Goal: Task Accomplishment & Management: Manage account settings

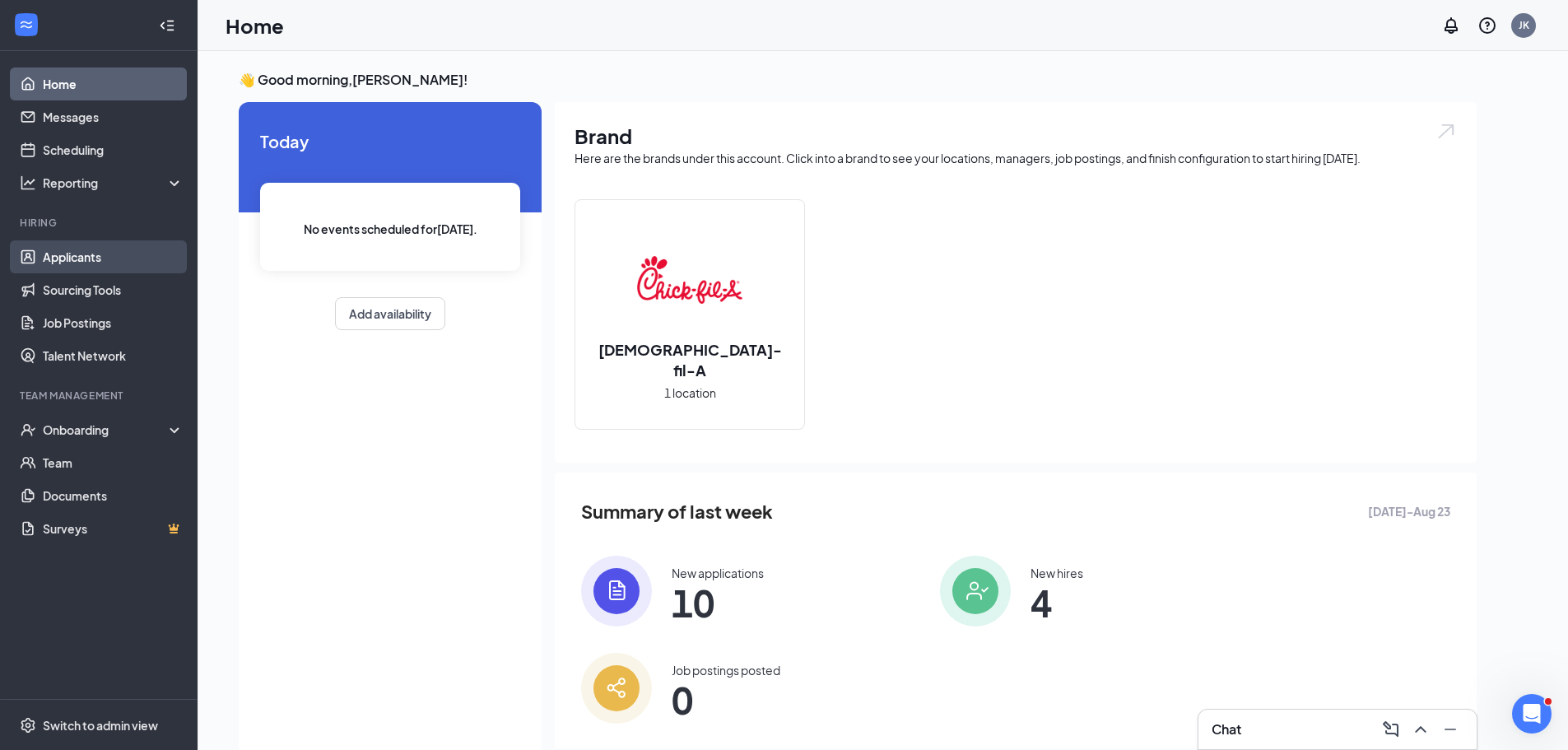
click at [87, 264] on link "Applicants" at bounding box center [113, 257] width 141 height 33
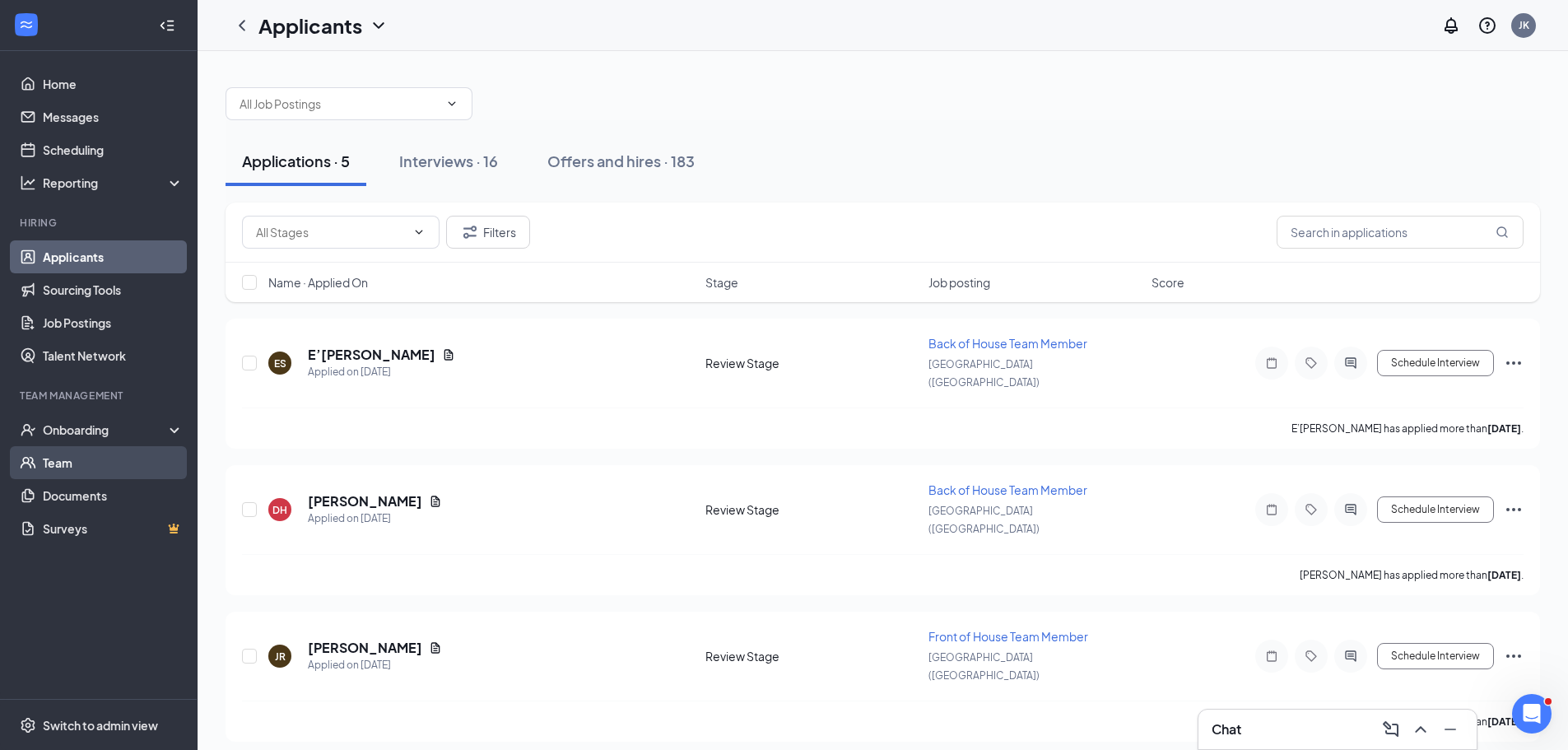
click at [90, 471] on link "Team" at bounding box center [113, 462] width 141 height 33
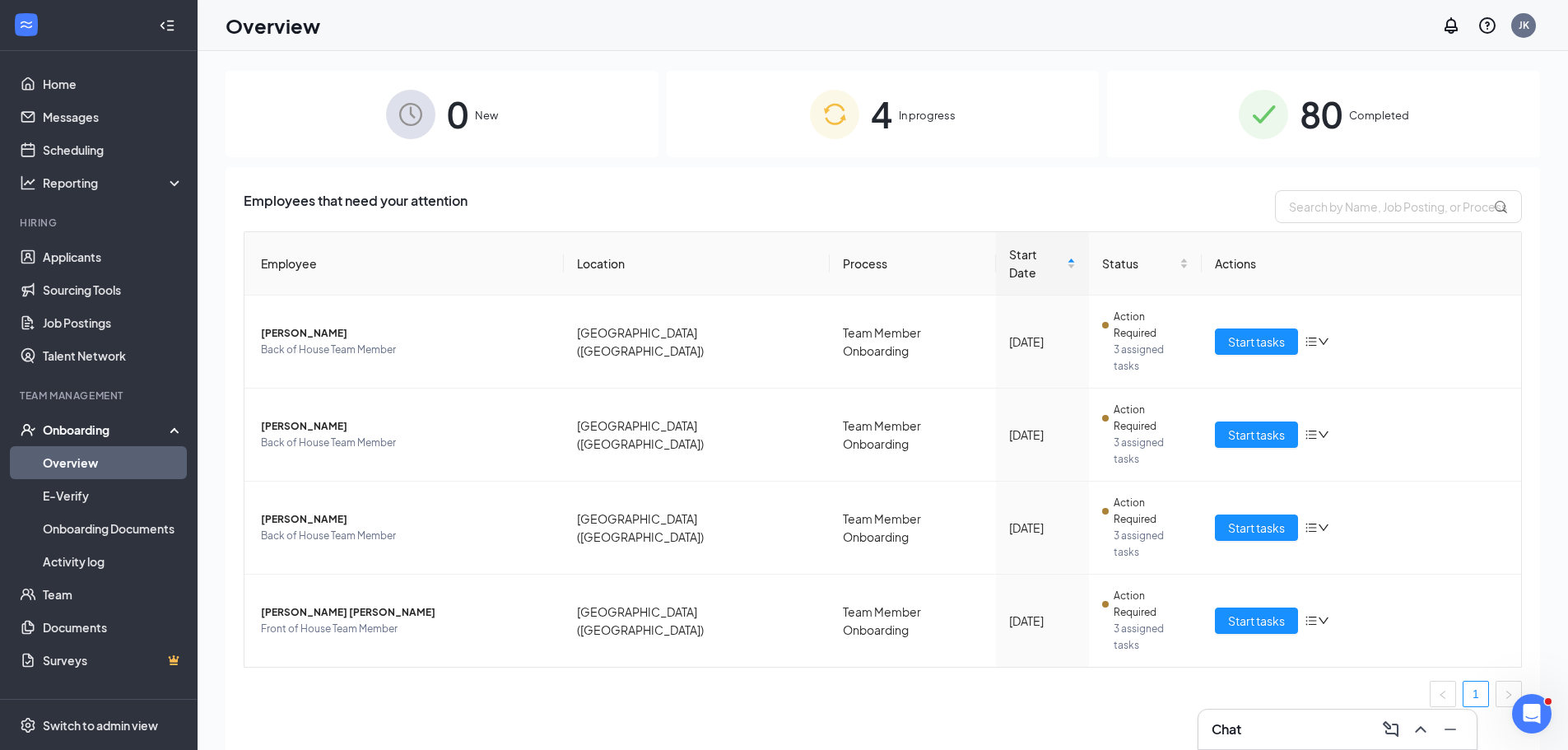
click at [837, 129] on img at bounding box center [834, 114] width 49 height 49
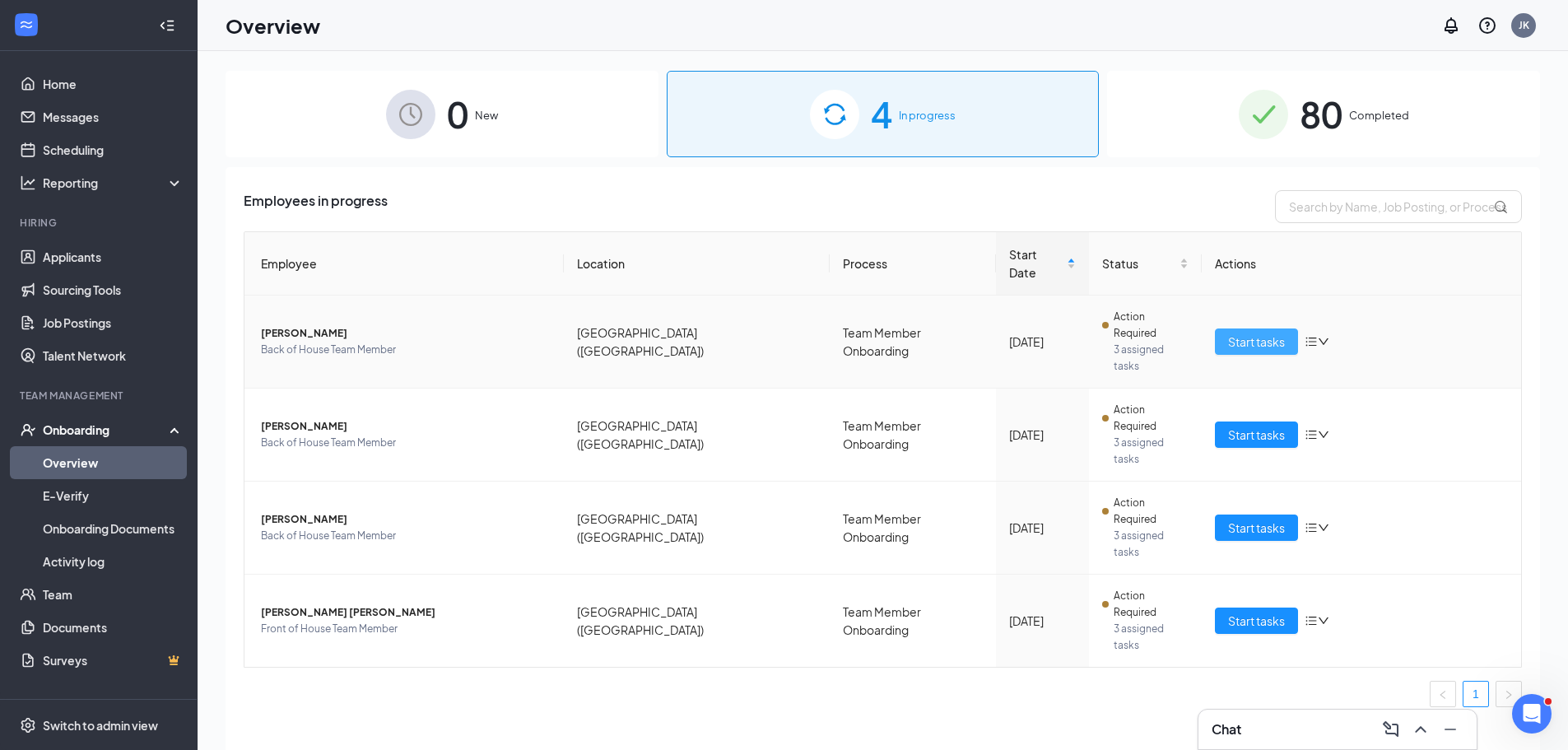
click at [1251, 333] on span "Start tasks" at bounding box center [1256, 342] width 57 height 18
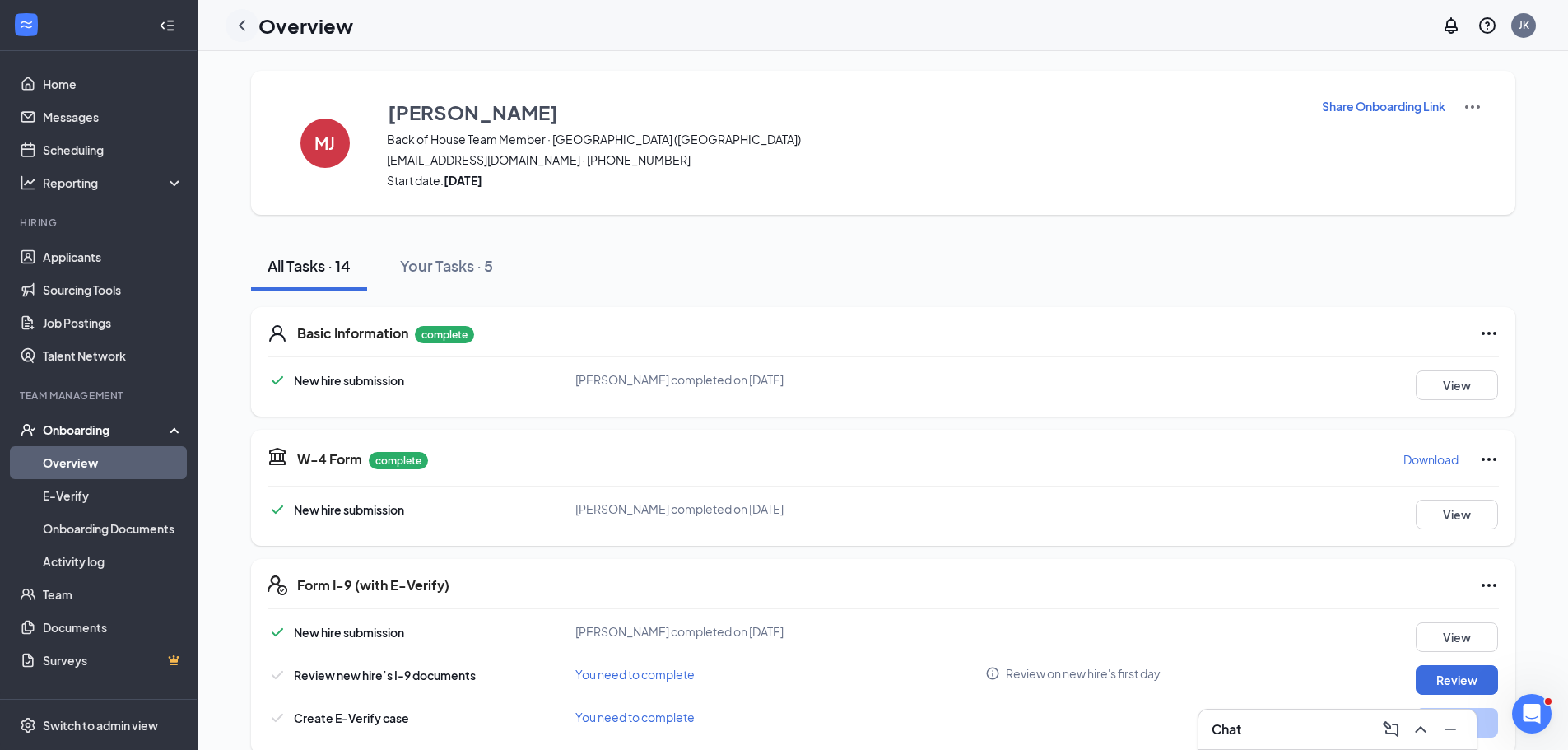
click at [238, 33] on icon "ChevronLeft" at bounding box center [242, 25] width 19 height 19
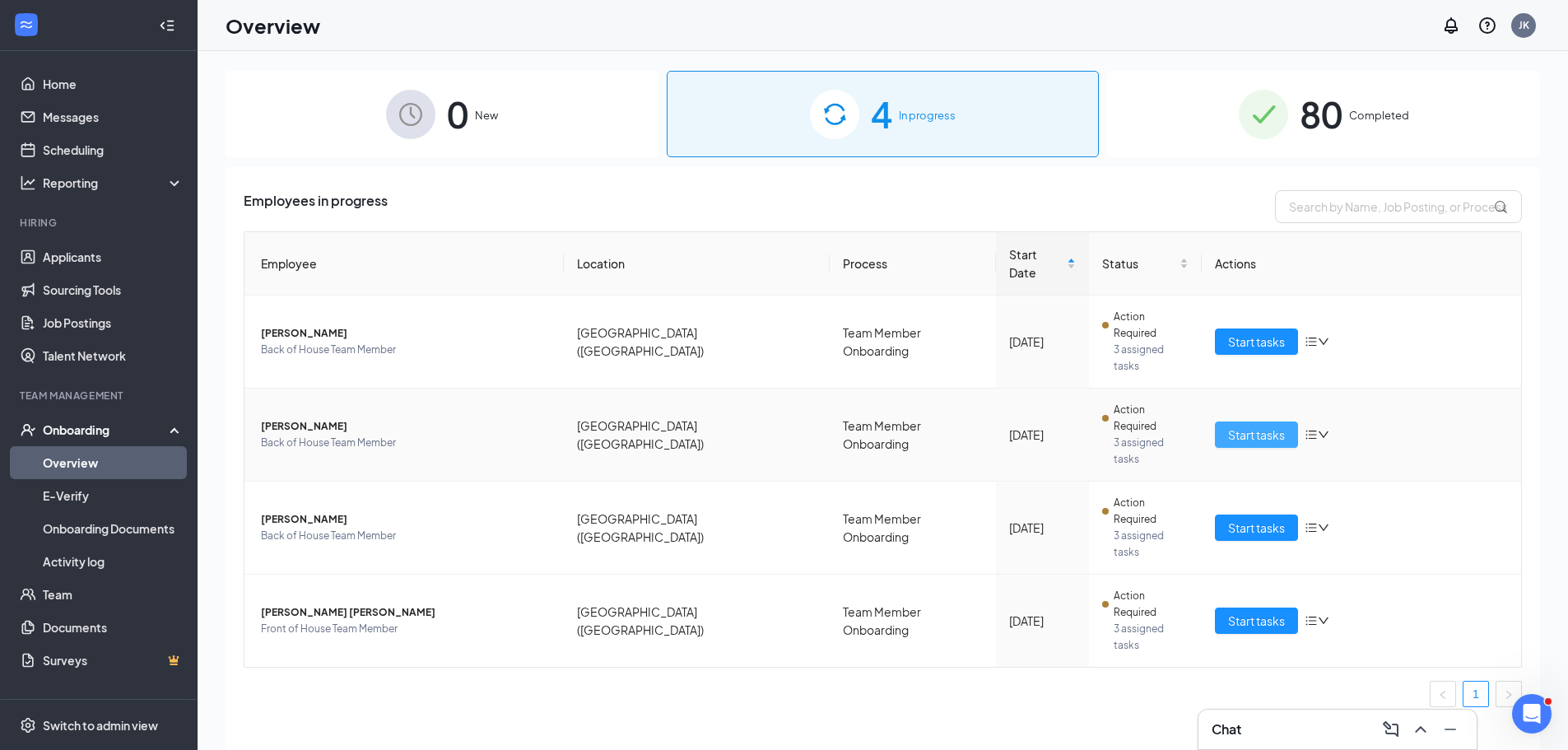
click at [1248, 426] on span "Start tasks" at bounding box center [1256, 434] width 57 height 18
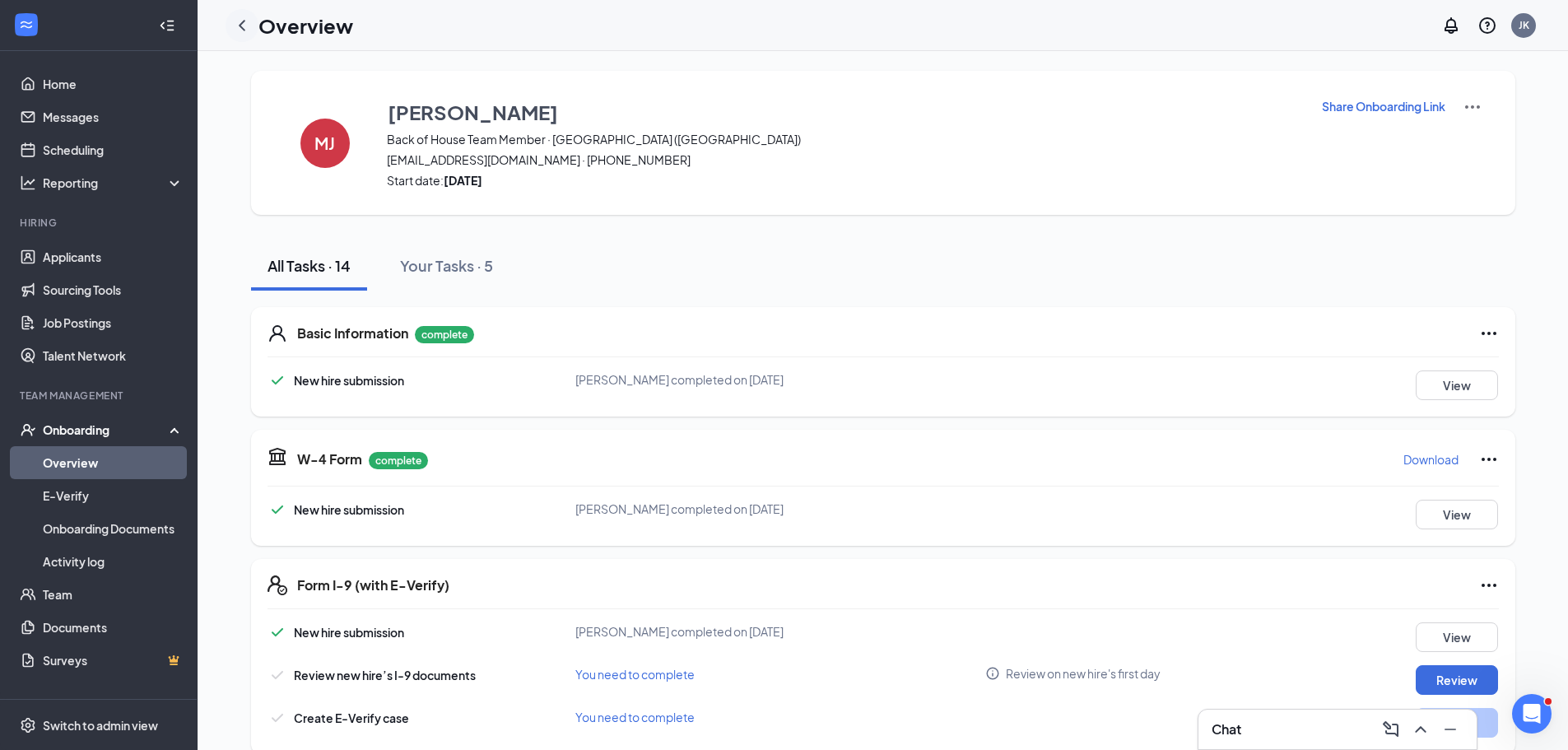
click at [233, 29] on icon "ChevronLeft" at bounding box center [242, 25] width 19 height 19
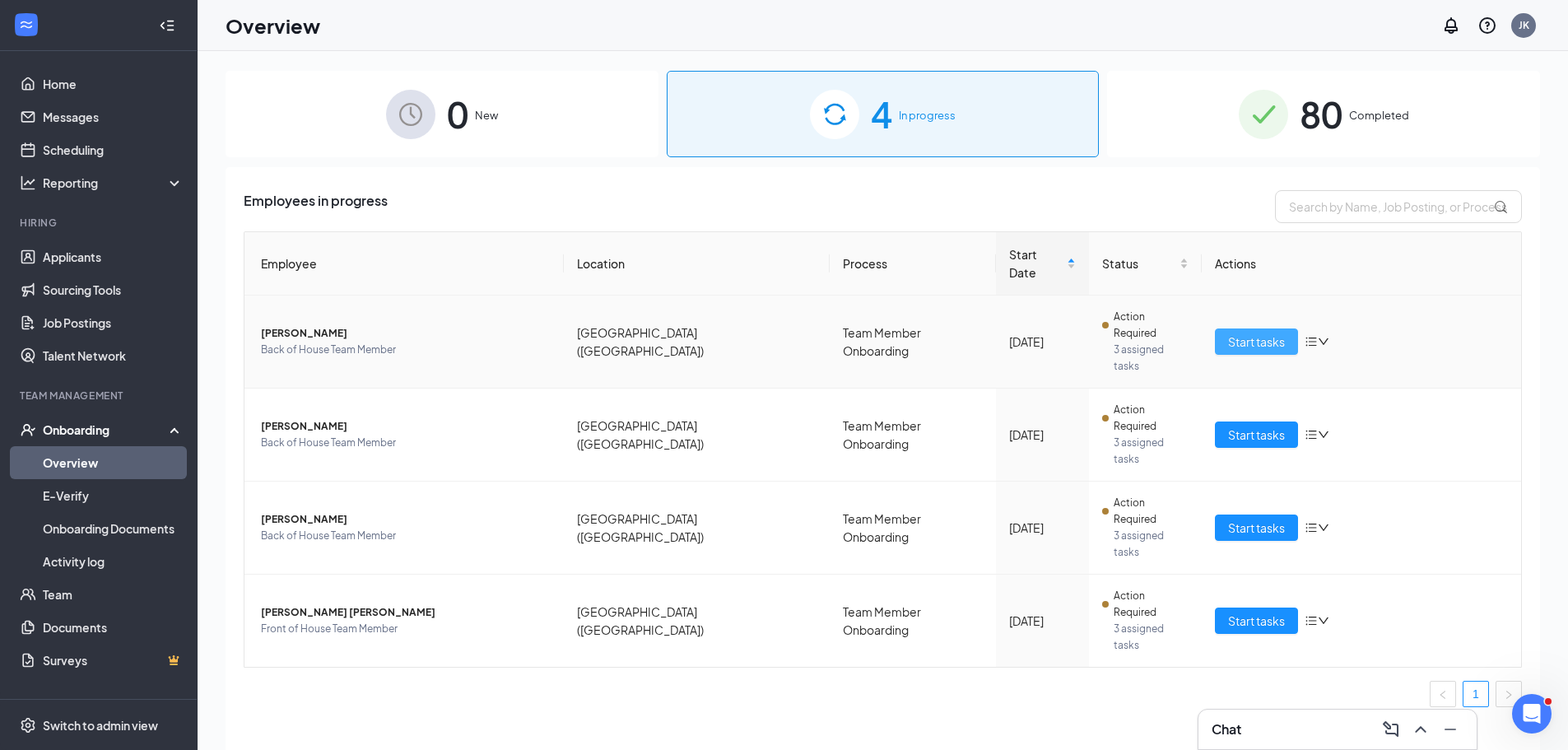
click at [1264, 328] on button "Start tasks" at bounding box center [1256, 341] width 83 height 26
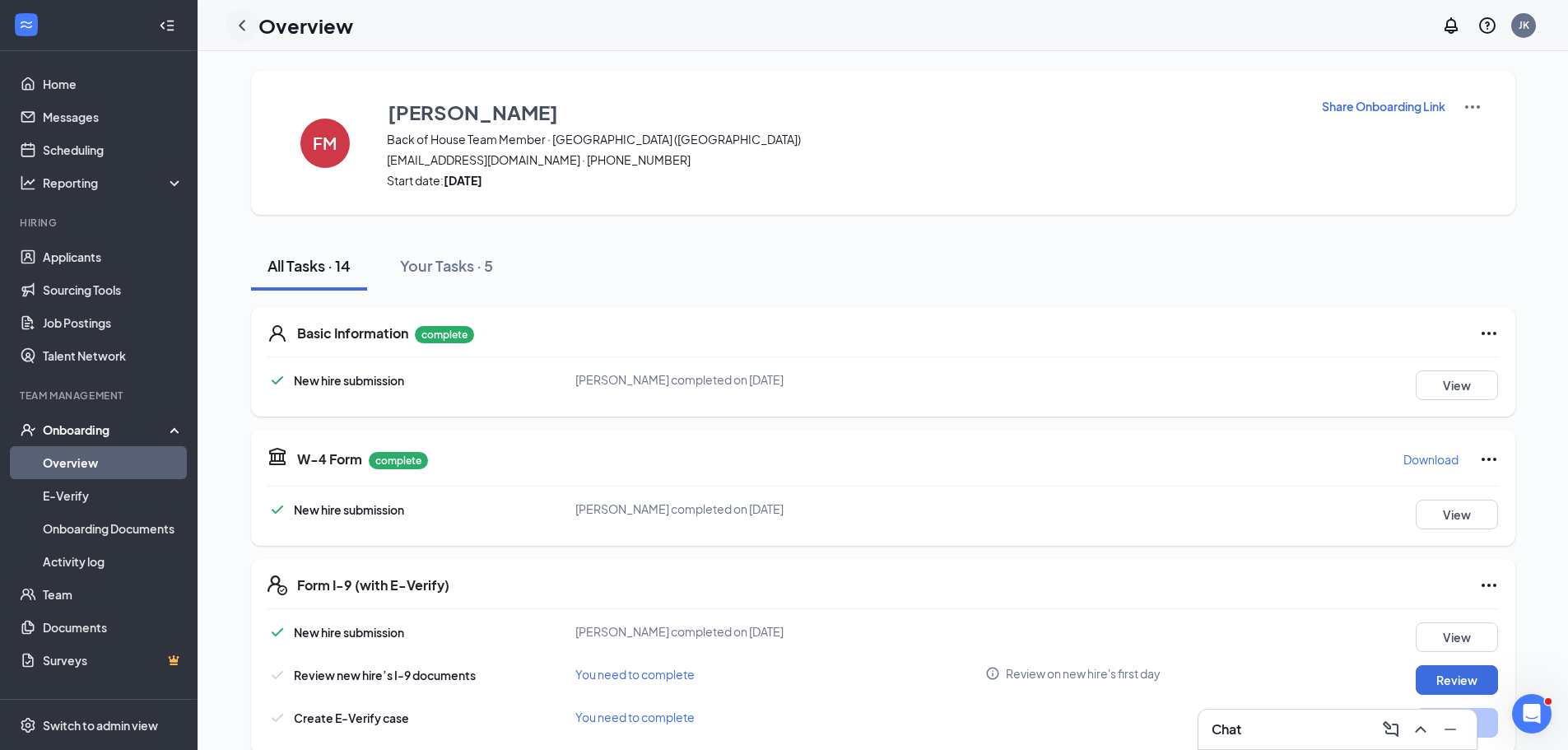
click at [240, 27] on icon "ChevronLeft" at bounding box center [242, 25] width 19 height 19
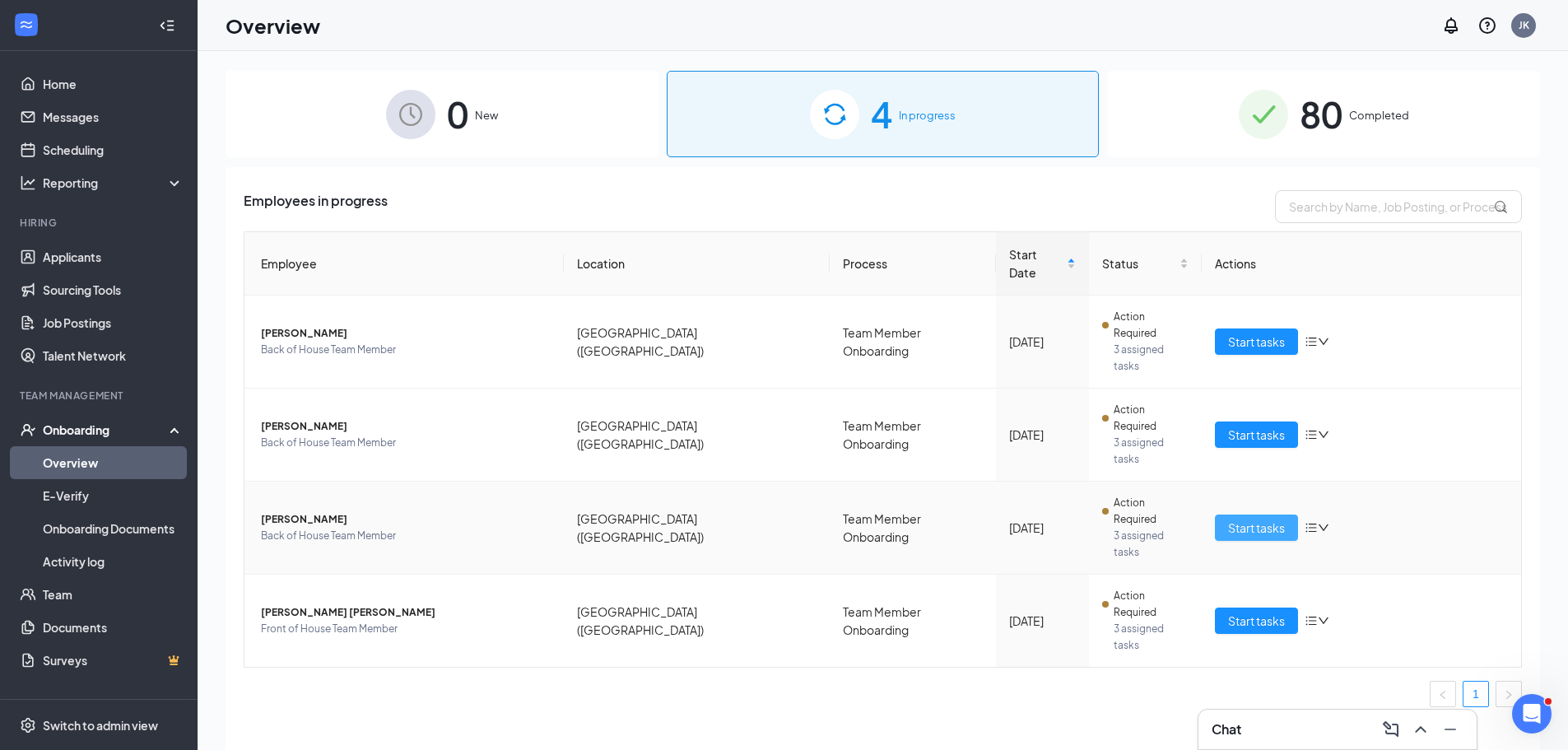
click at [1266, 518] on span "Start tasks" at bounding box center [1256, 527] width 57 height 18
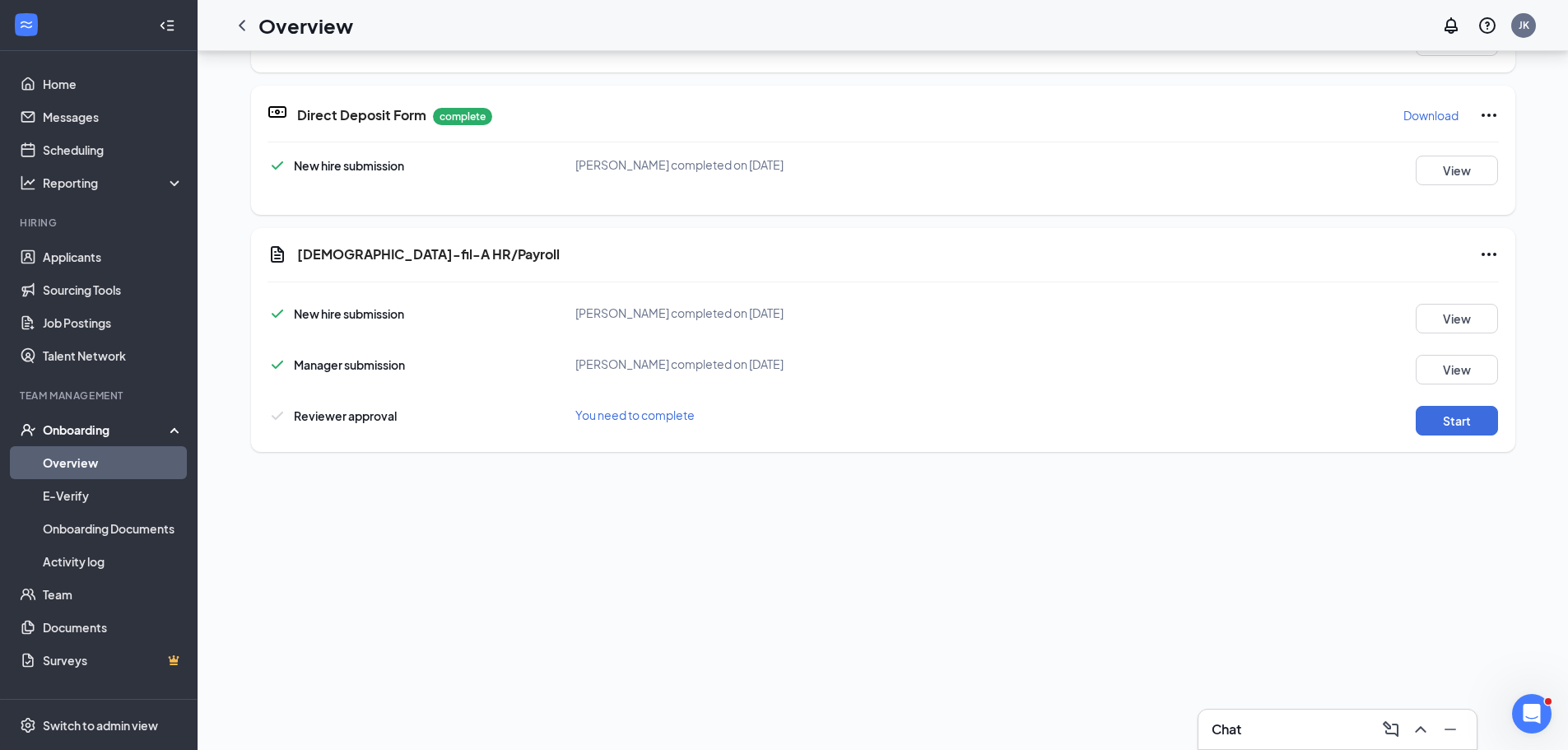
scroll to position [152, 0]
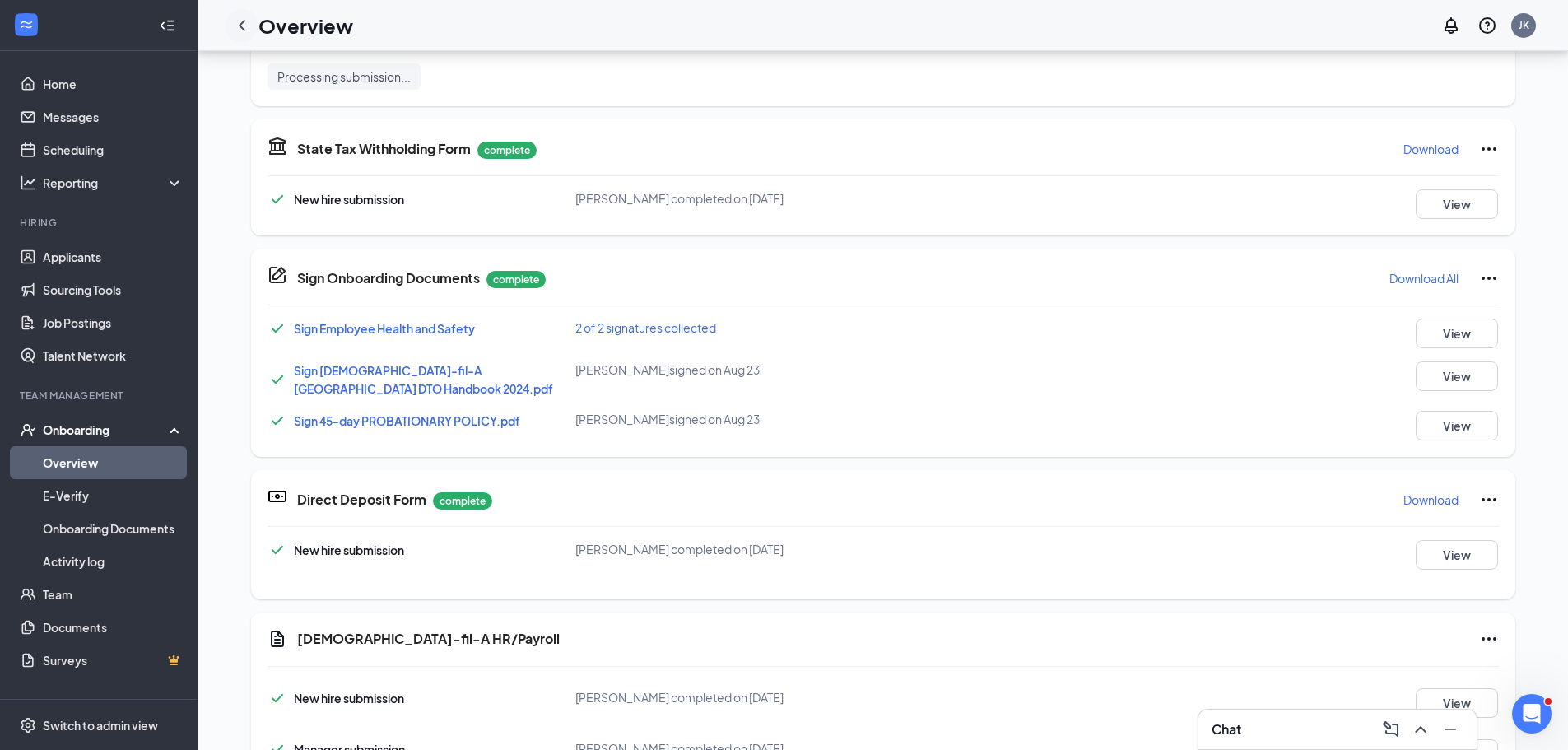
click at [255, 31] on div at bounding box center [242, 25] width 33 height 33
click at [238, 28] on icon "ChevronLeft" at bounding box center [242, 25] width 19 height 19
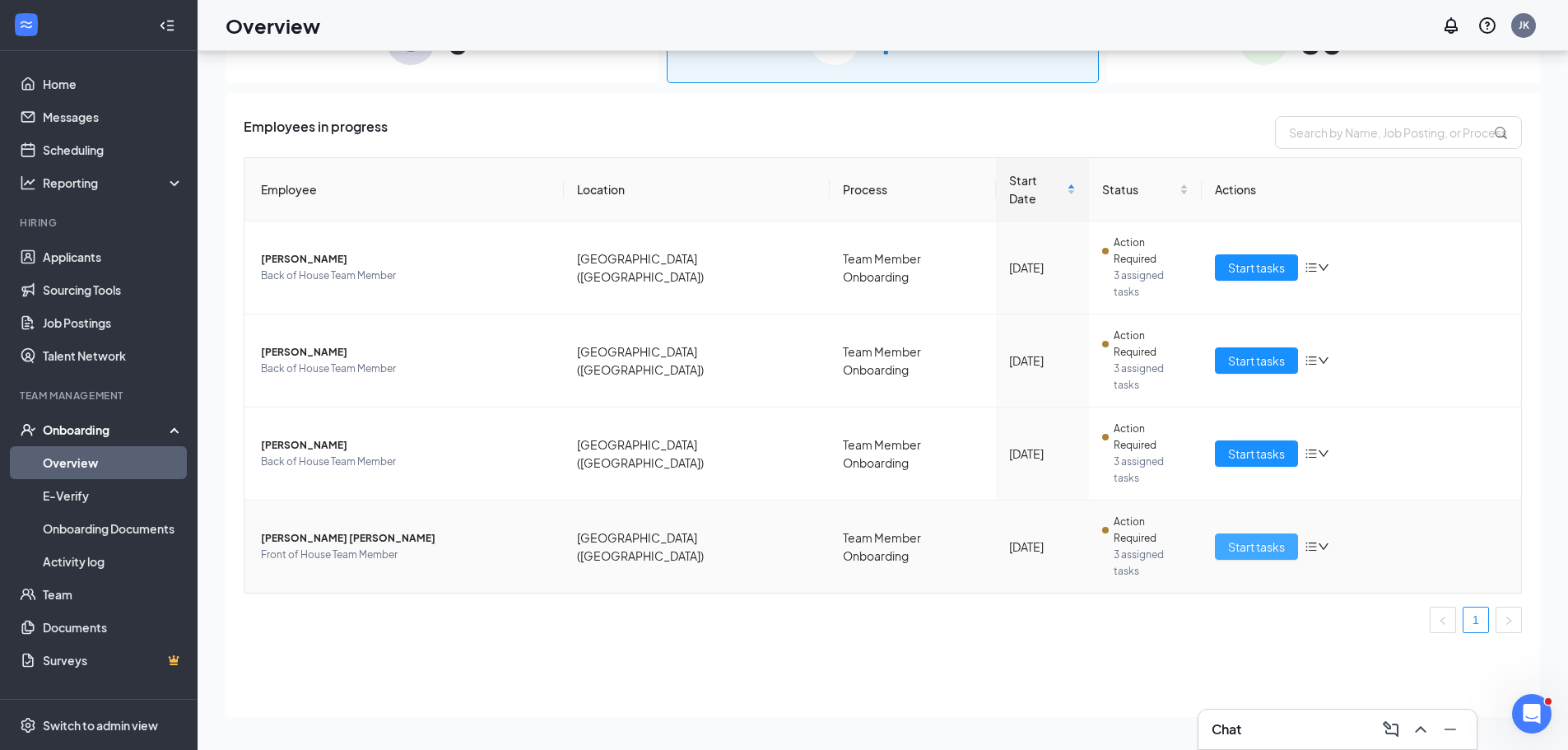
click at [1256, 538] on span "Start tasks" at bounding box center [1256, 546] width 57 height 18
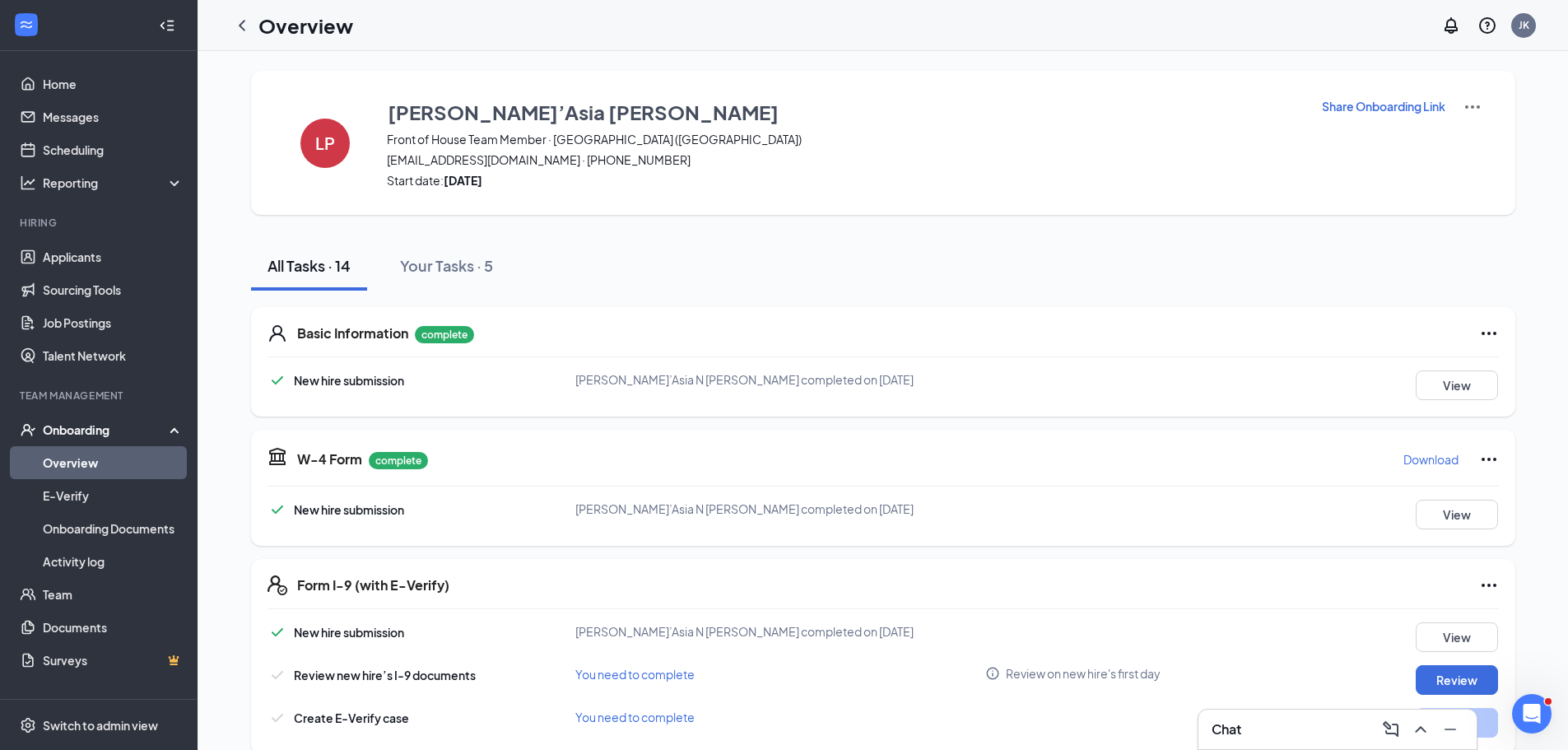
click at [379, 155] on div "[PERSON_NAME]’Asia [PERSON_NAME] Front of House Team Member · [GEOGRAPHIC_DATA]…" at bounding box center [883, 142] width 1264 height 144
drag, startPoint x: 378, startPoint y: 160, endPoint x: 525, endPoint y: 161, distance: 147.0
click at [525, 161] on div "[PERSON_NAME]’Asia [PERSON_NAME] Front of House Team Member · [GEOGRAPHIC_DATA]…" at bounding box center [883, 142] width 1264 height 144
copy span "[EMAIL_ADDRESS][DOMAIN_NAME]"
click at [294, 80] on div "[PERSON_NAME]’Asia [PERSON_NAME] Front of House Team Member · [GEOGRAPHIC_DATA]…" at bounding box center [883, 142] width 1264 height 144
